Goal: Browse casually

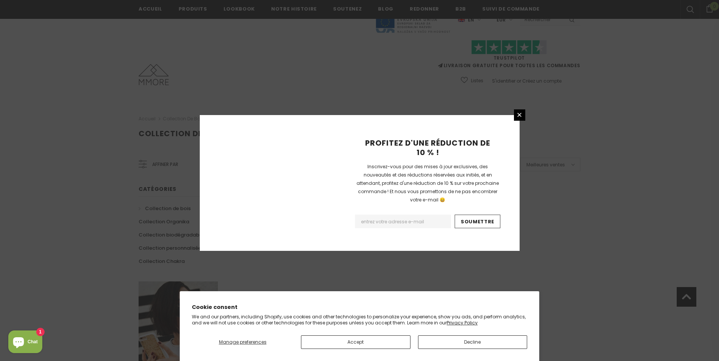
scroll to position [431, 0]
